Goal: Task Accomplishment & Management: Manage account settings

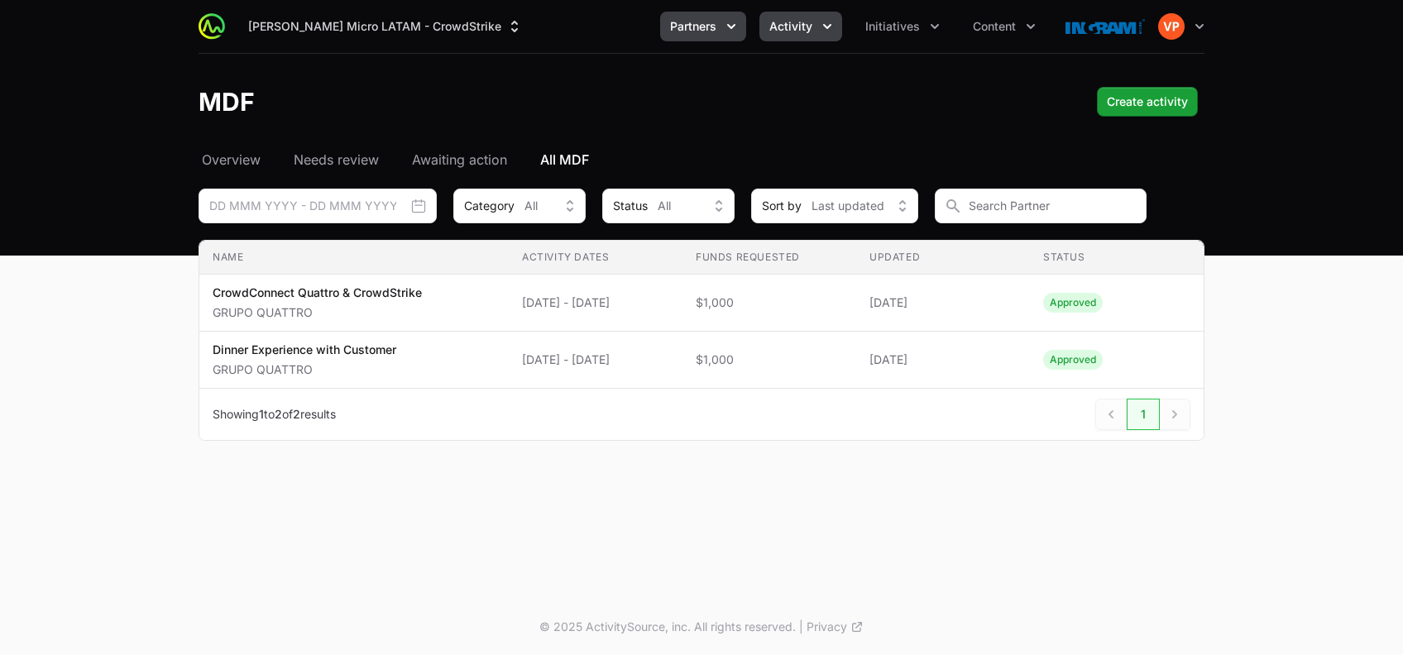
click at [726, 28] on icon "Partners menu" at bounding box center [731, 26] width 17 height 17
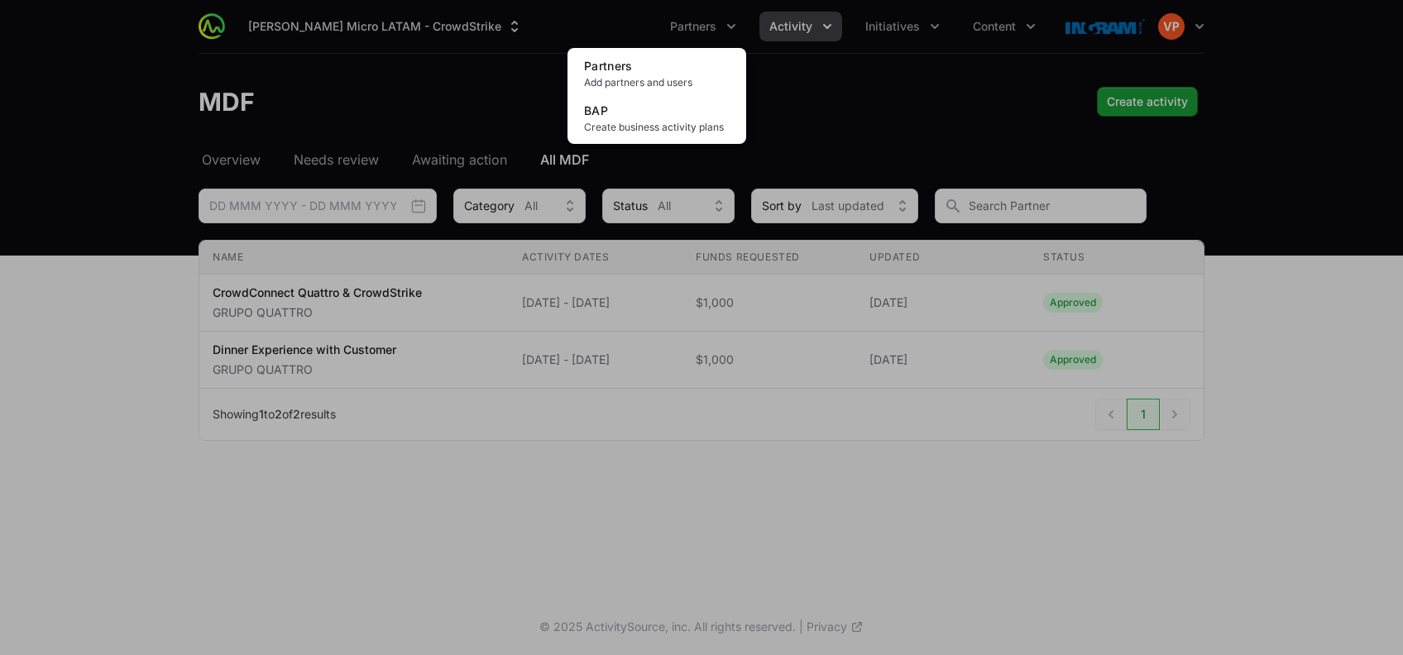
click at [874, 18] on div "Partners menu" at bounding box center [701, 327] width 1403 height 655
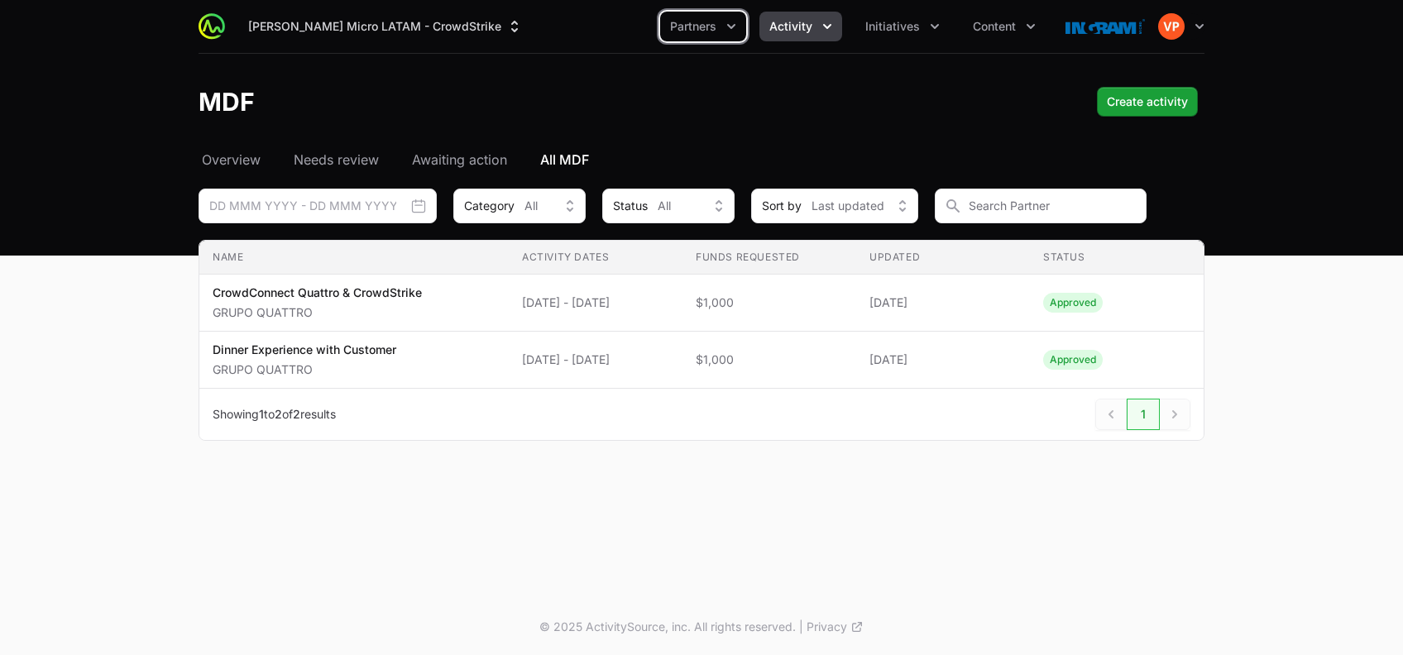
click at [874, 18] on span "Initiatives" at bounding box center [892, 26] width 55 height 17
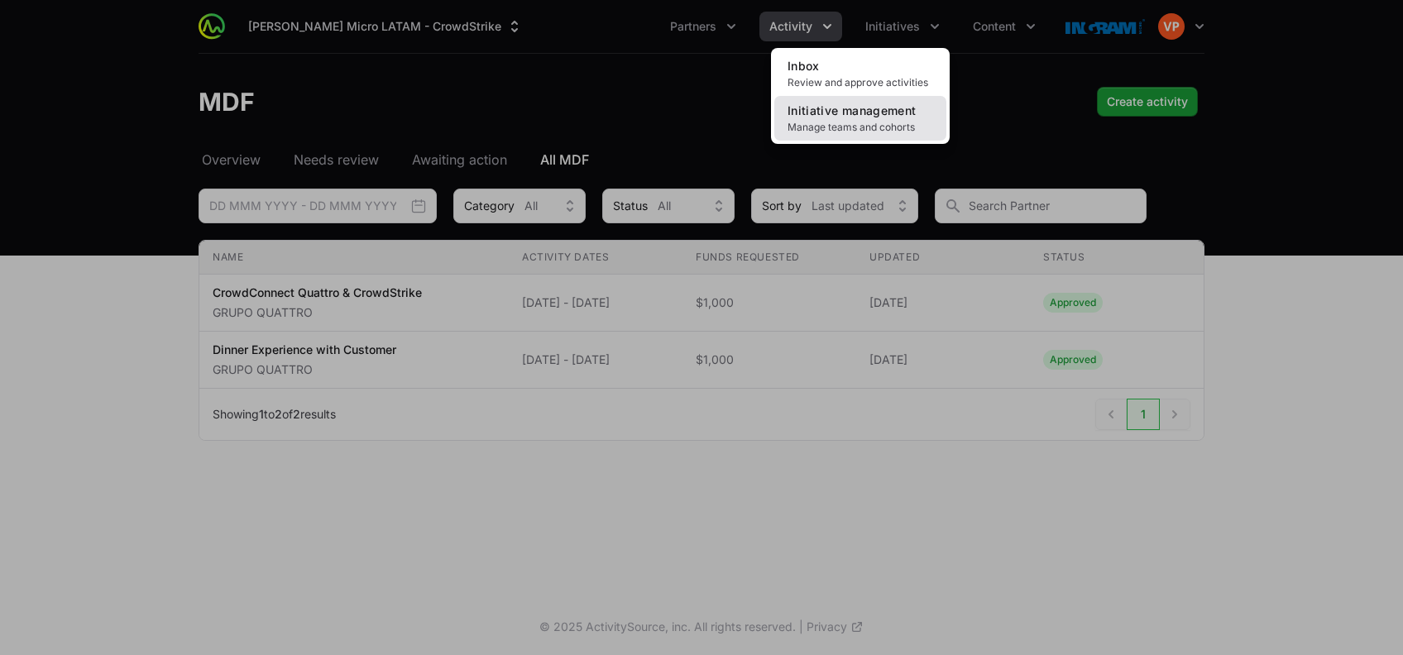
click at [847, 117] on link "Initiative management Manage teams and cohorts" at bounding box center [860, 118] width 172 height 45
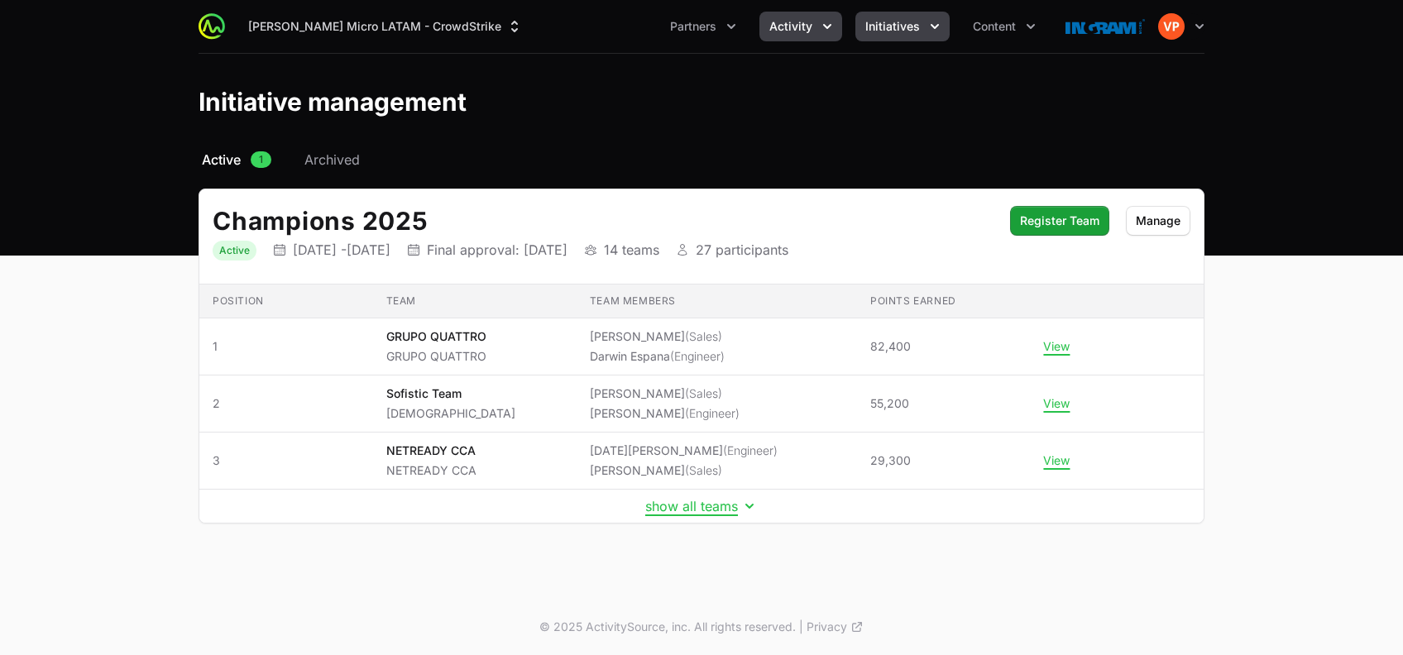
click at [798, 22] on span "Activity" at bounding box center [791, 26] width 43 height 17
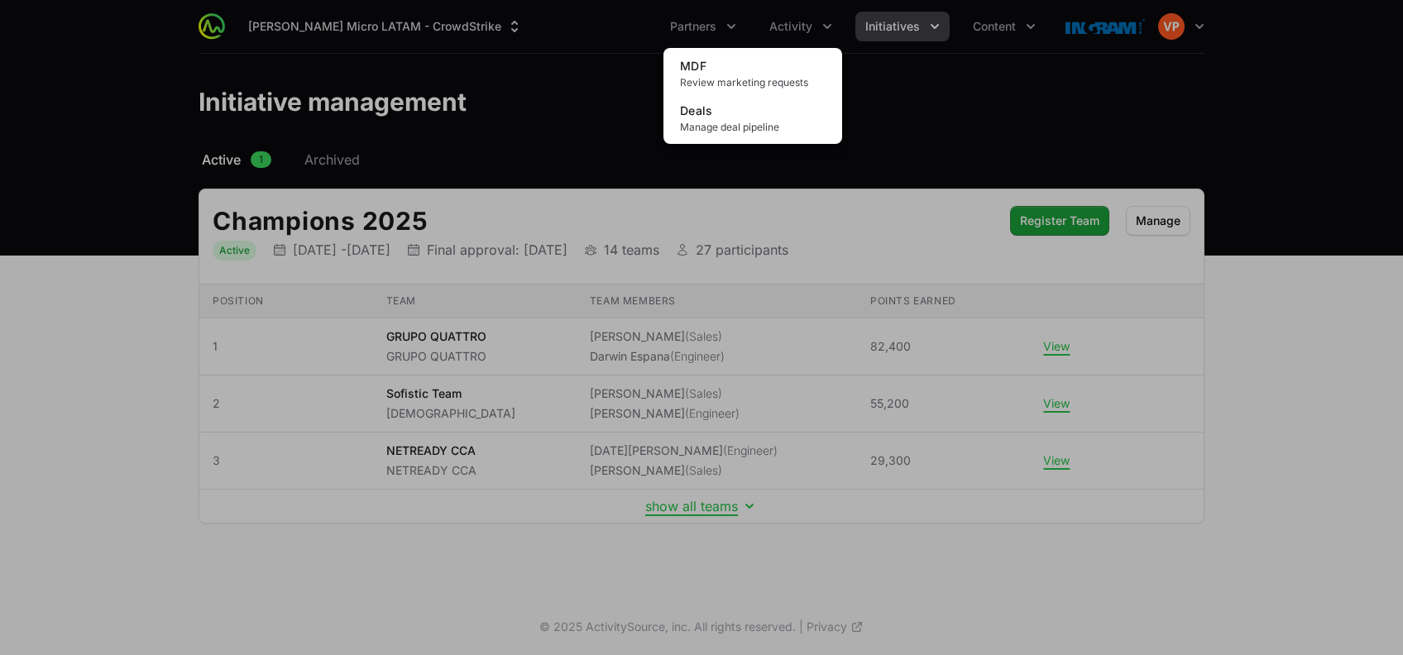
click at [602, 446] on div "Activity menu" at bounding box center [701, 327] width 1403 height 655
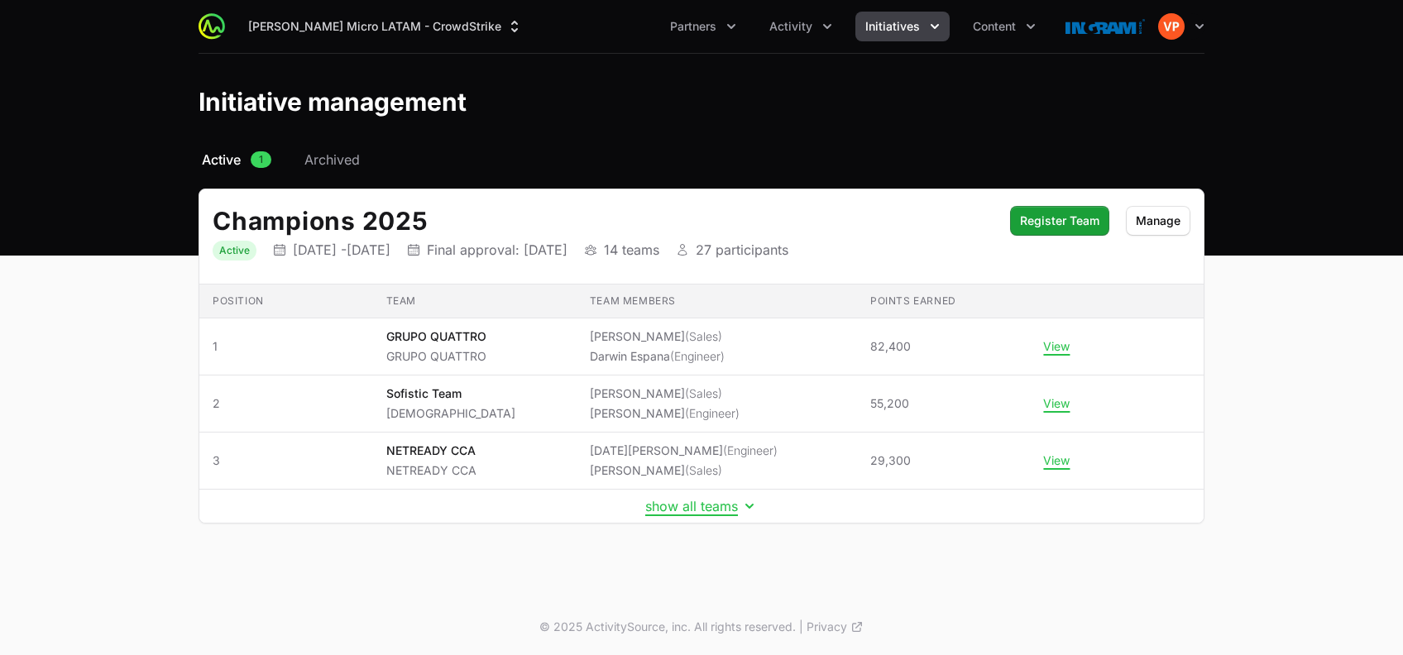
click at [602, 446] on li "[DATE][PERSON_NAME] (Engineer)" at bounding box center [684, 451] width 188 height 17
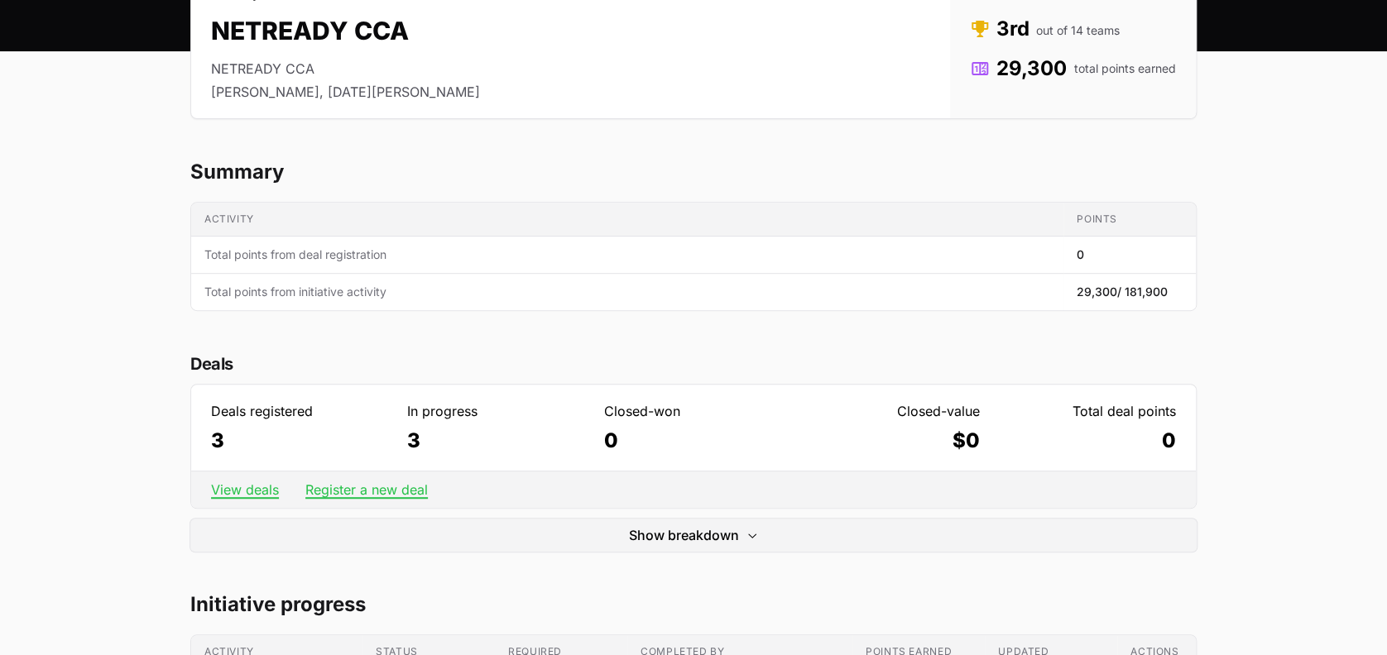
scroll to position [232, 0]
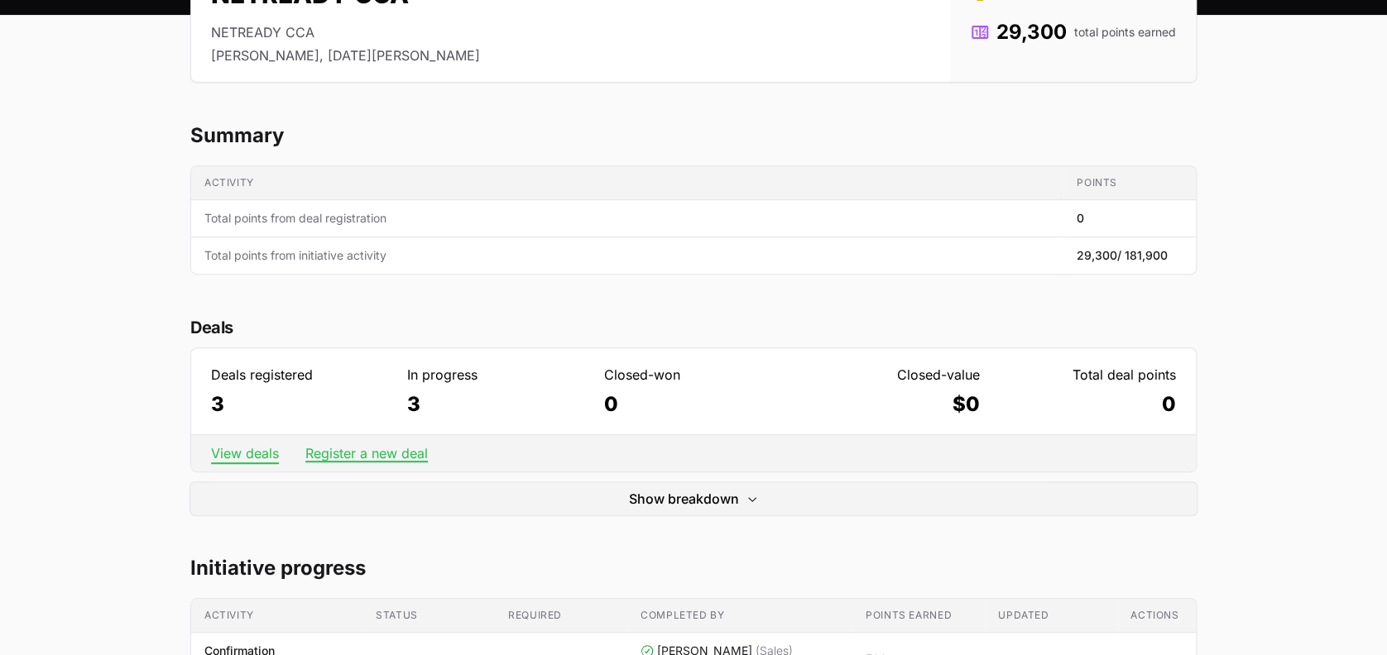
click at [242, 453] on link "View deals" at bounding box center [245, 453] width 68 height 17
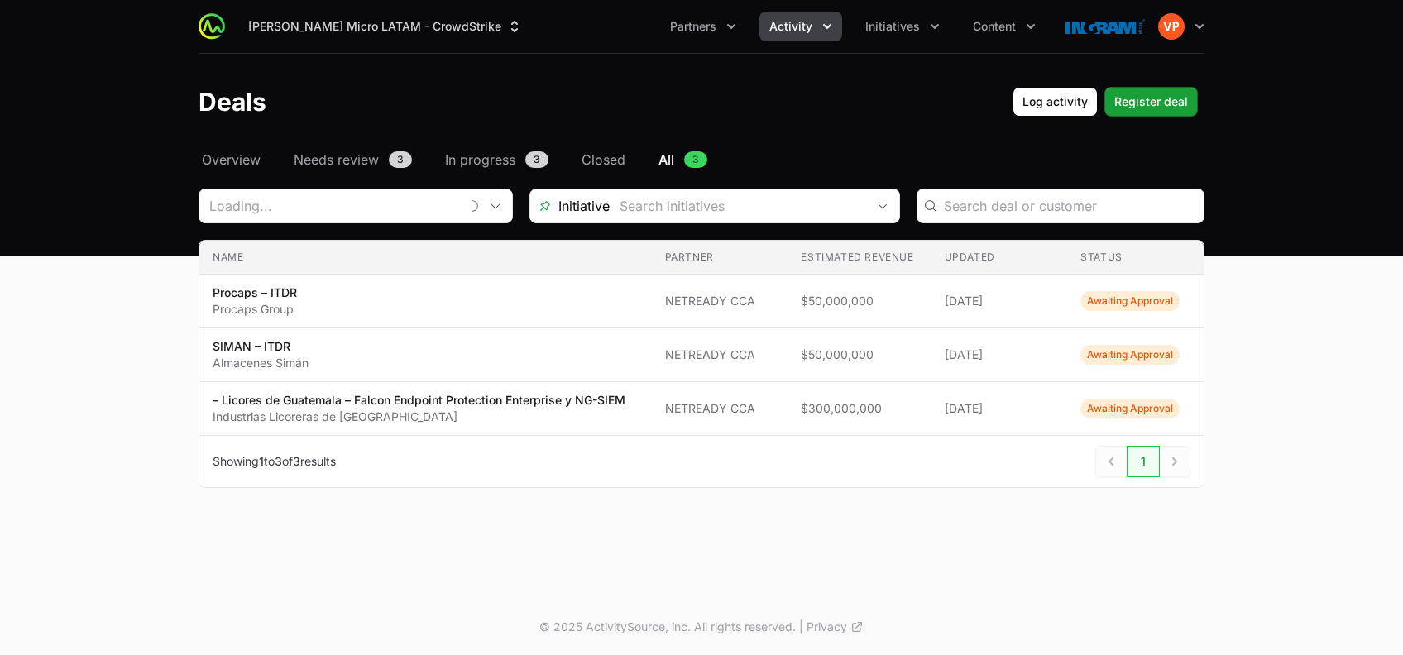
type input "NETREADY CCA"
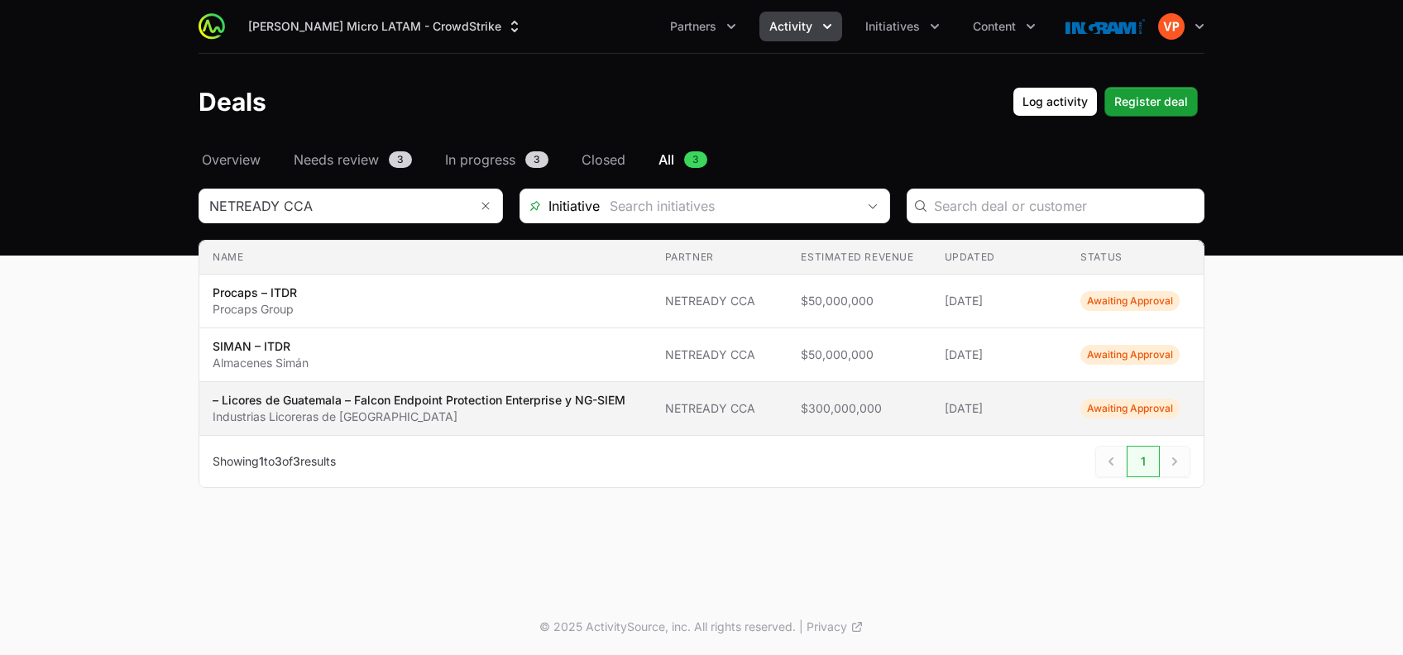
click at [813, 417] on td "Estimated revenue $300,000,000" at bounding box center [859, 409] width 143 height 54
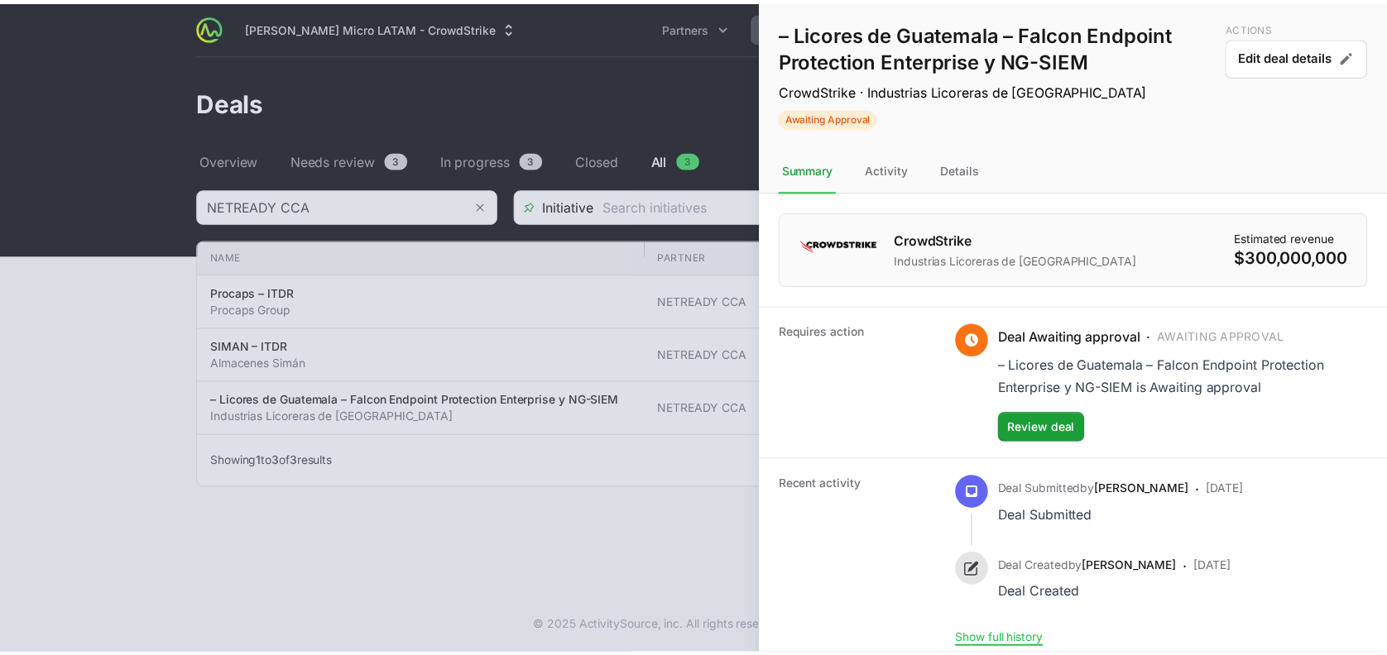
scroll to position [8, 0]
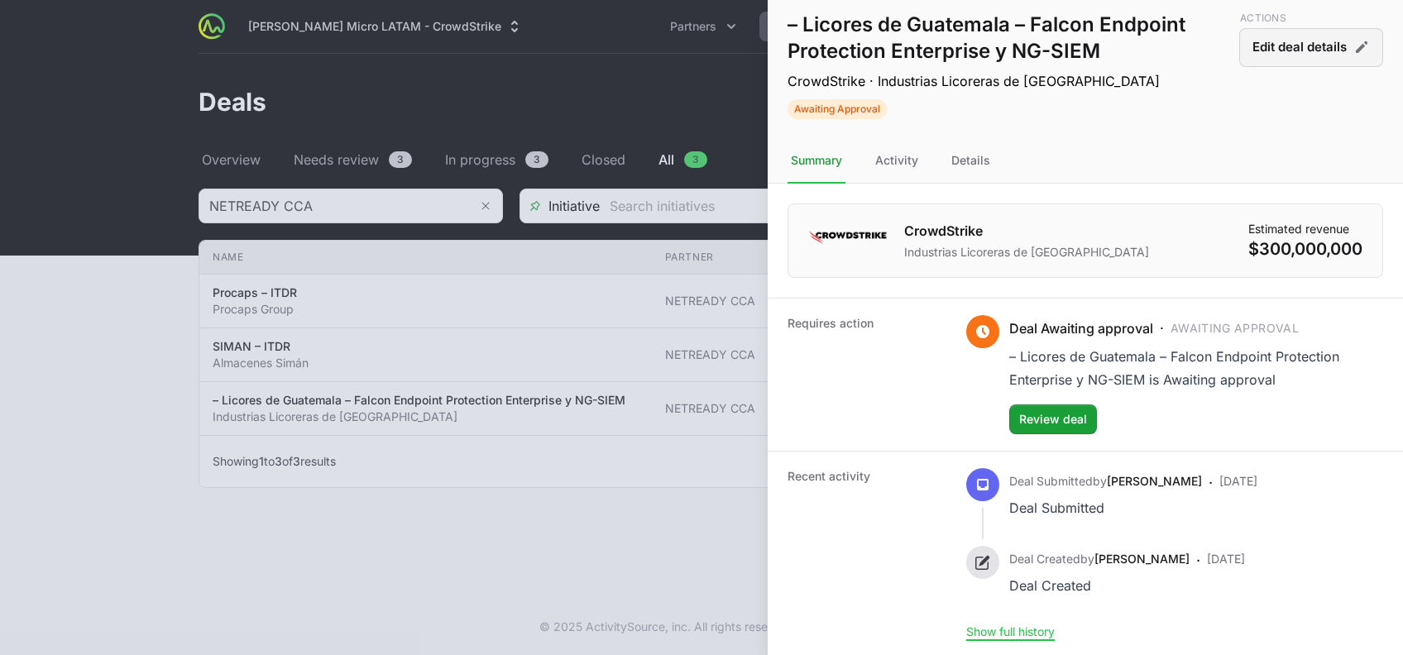
click at [1249, 50] on button "Edit deal details" at bounding box center [1312, 47] width 144 height 39
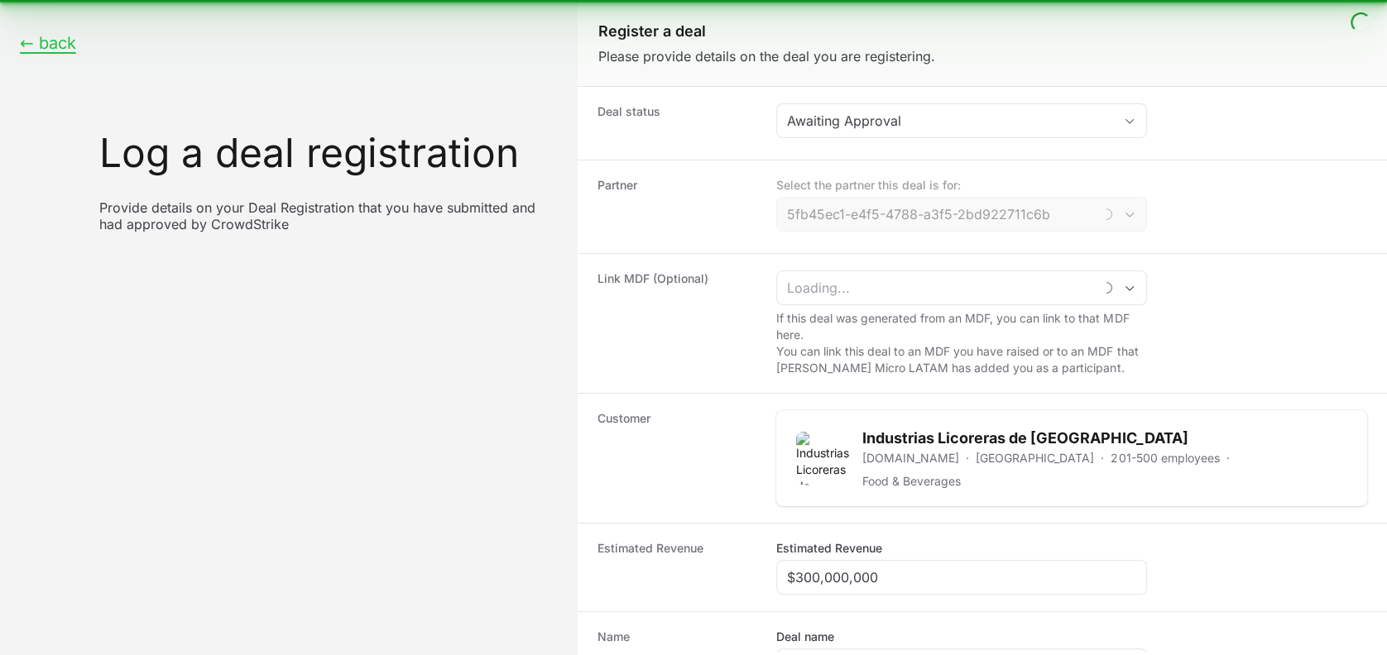
type input "NETREADY CCA"
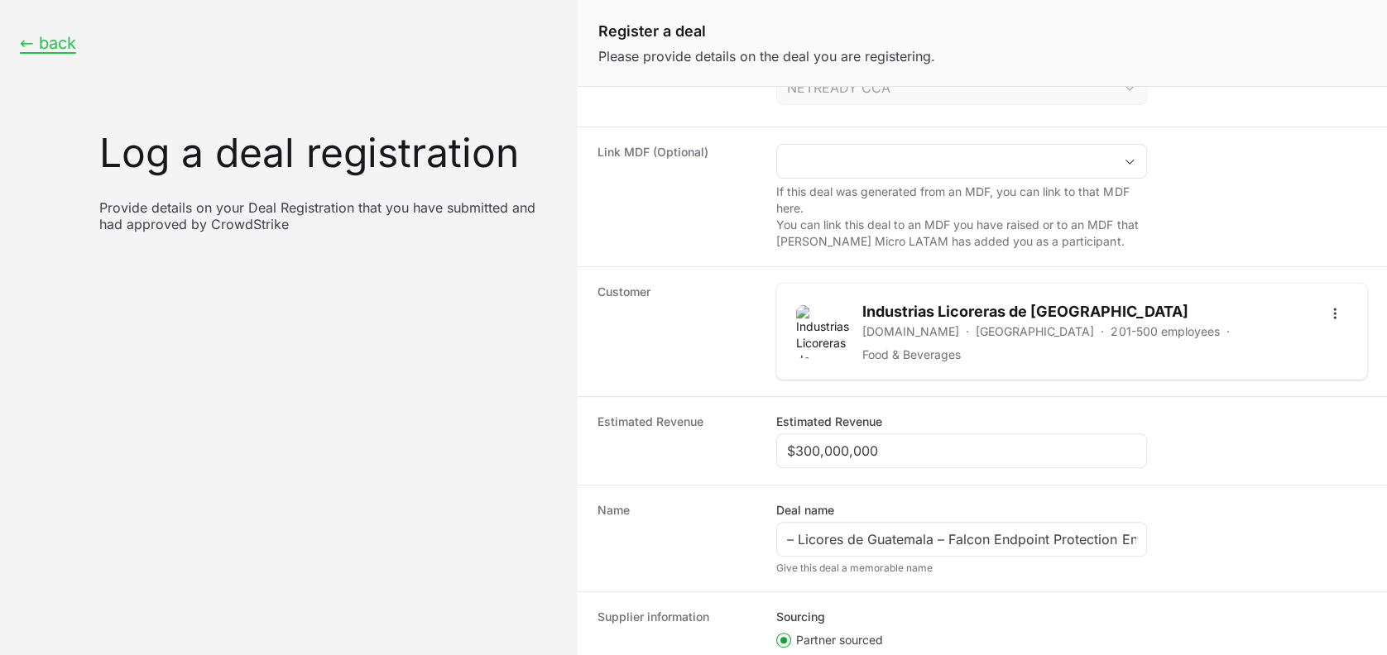
scroll to position [138, 0]
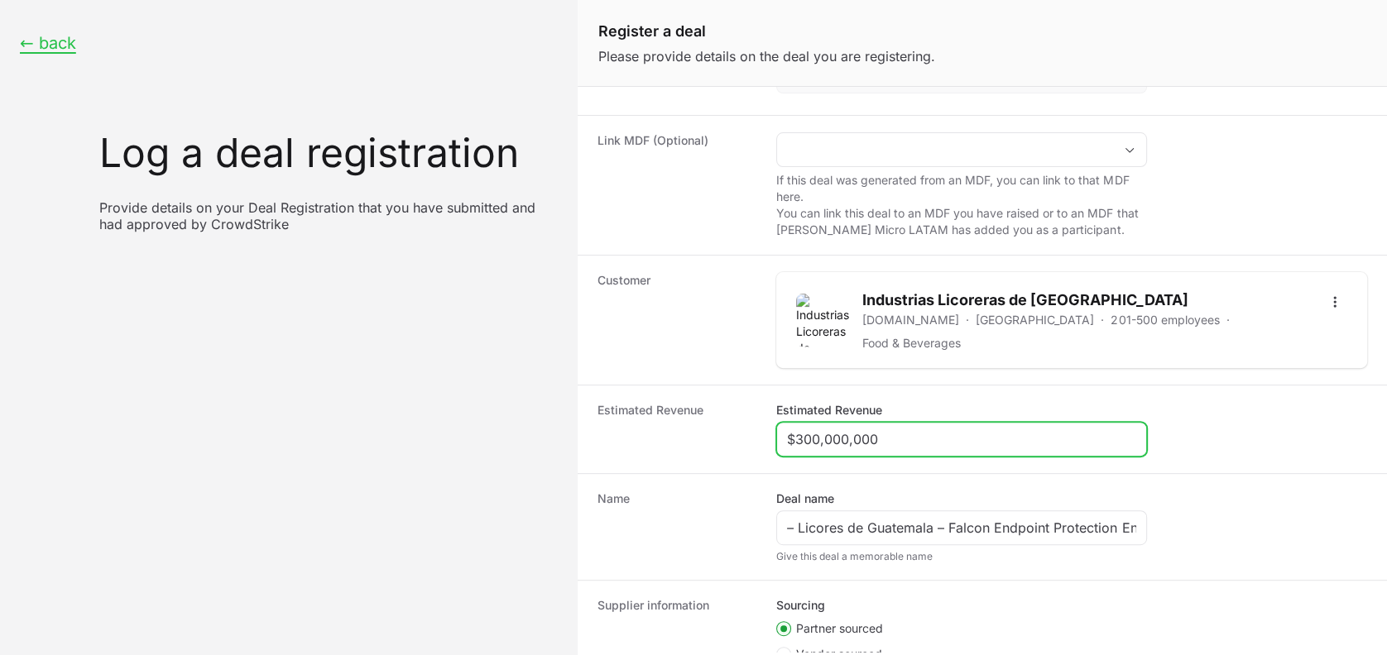
click at [898, 436] on input "$300,000,000" at bounding box center [961, 439] width 349 height 20
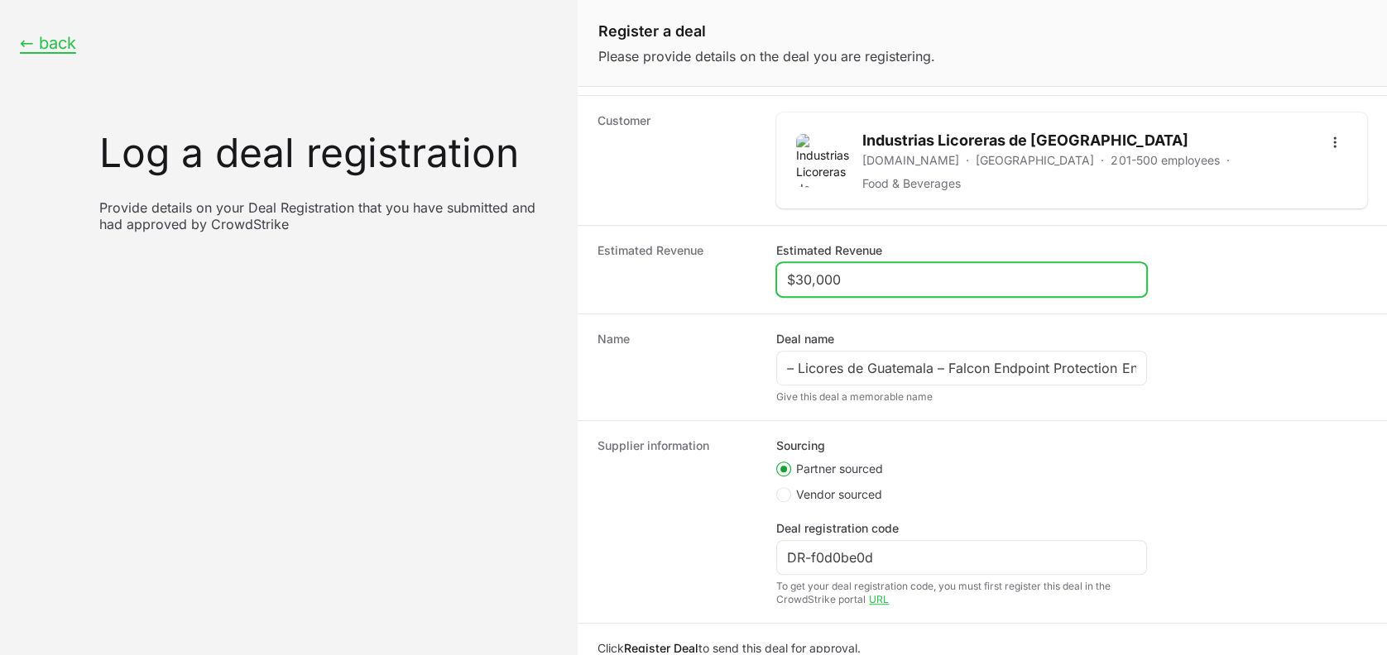
scroll to position [357, 0]
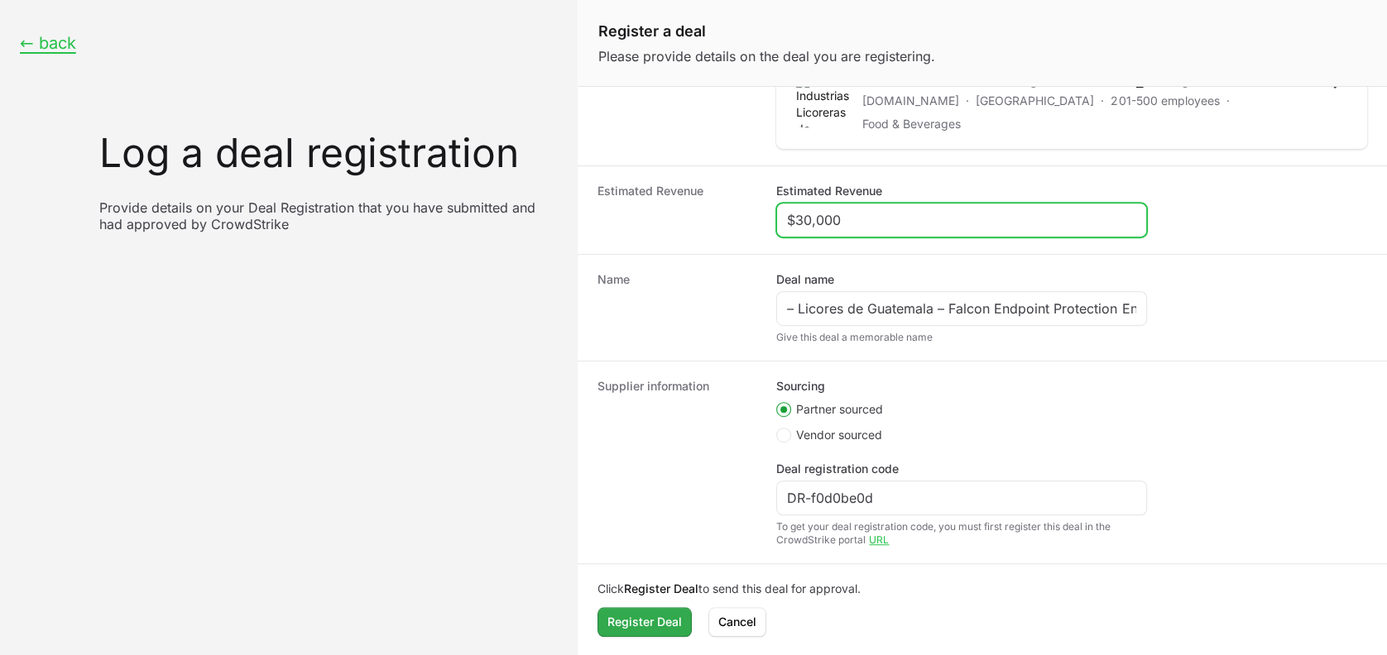
type input "$30,000"
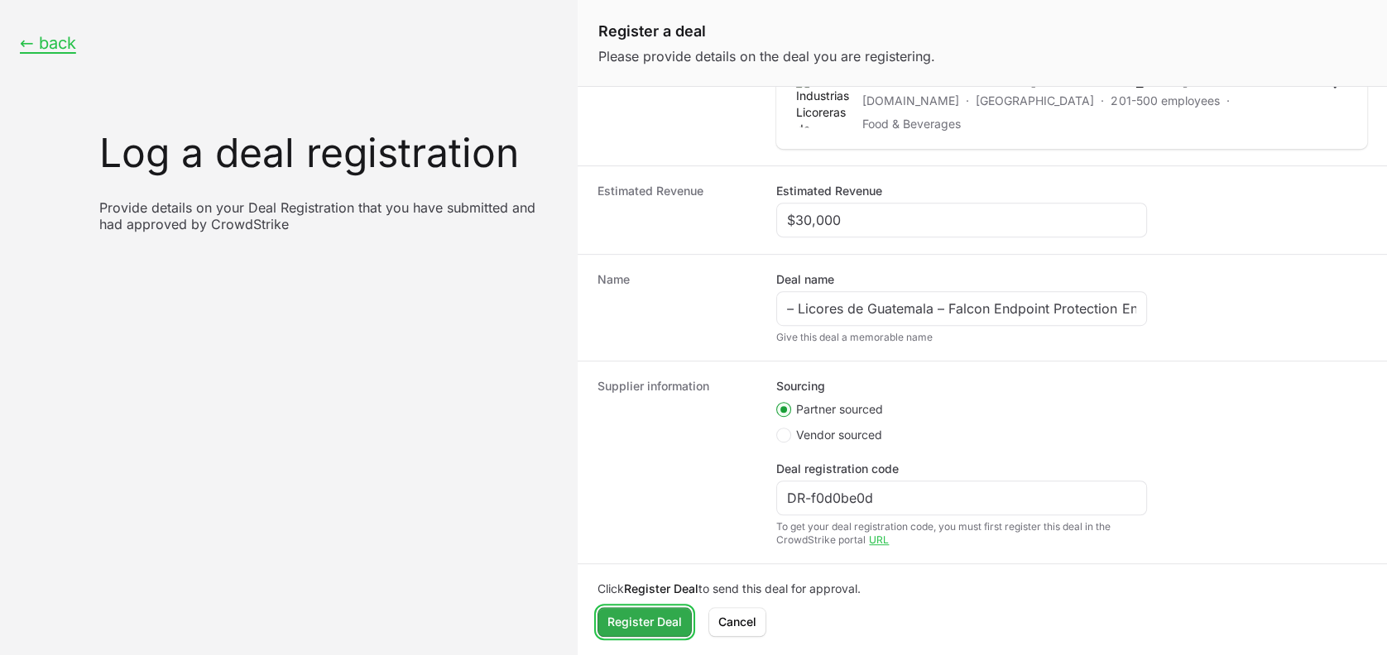
click at [636, 624] on span "Register Deal" at bounding box center [644, 622] width 74 height 20
